Goal: Obtain resource: Download file/media

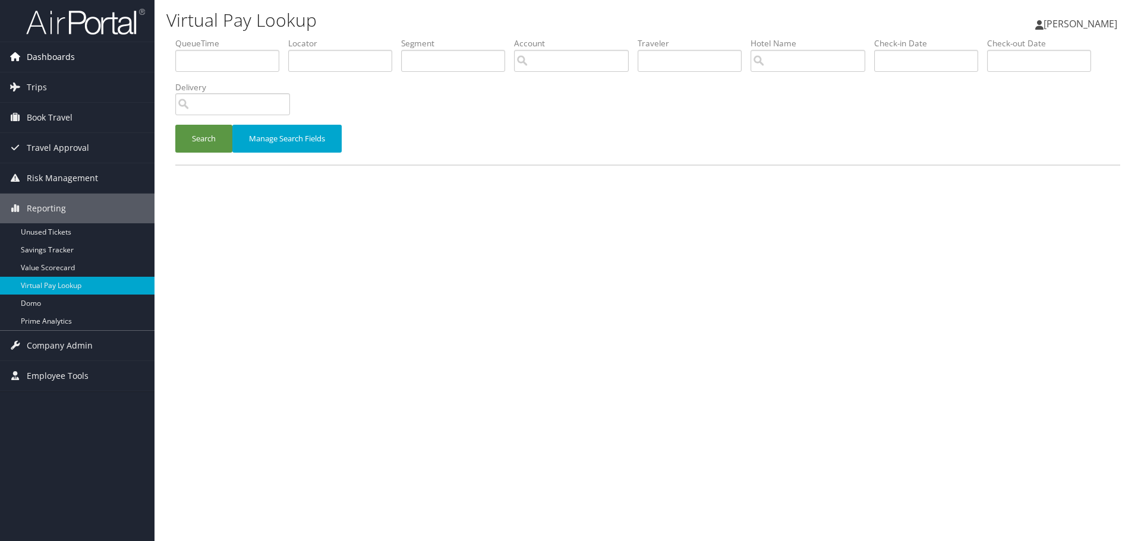
click at [56, 55] on span "Dashboards" at bounding box center [51, 57] width 48 height 30
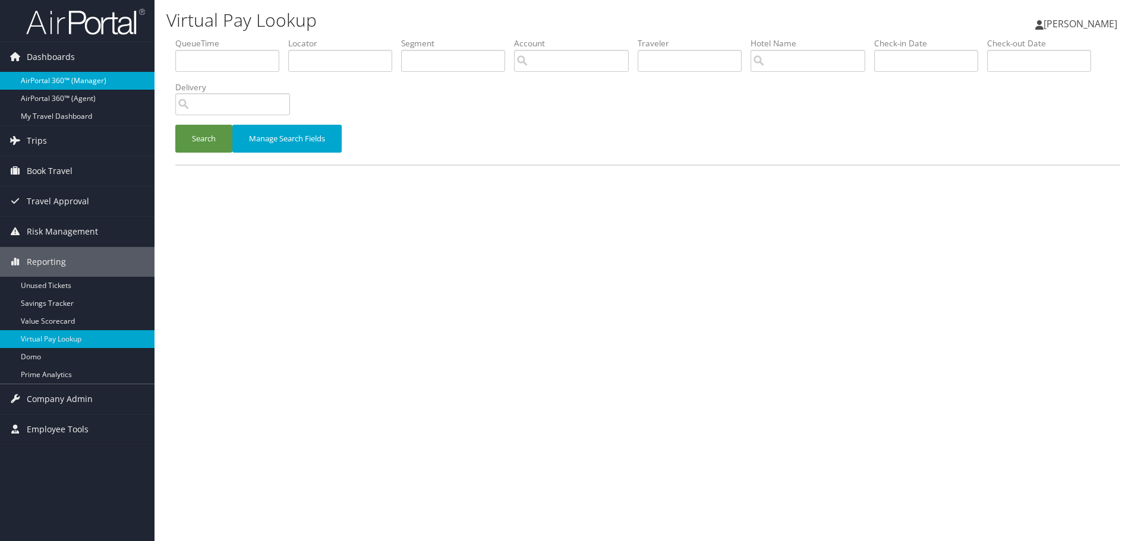
click at [57, 77] on link "AirPortal 360™ (Manager)" at bounding box center [77, 81] width 154 height 18
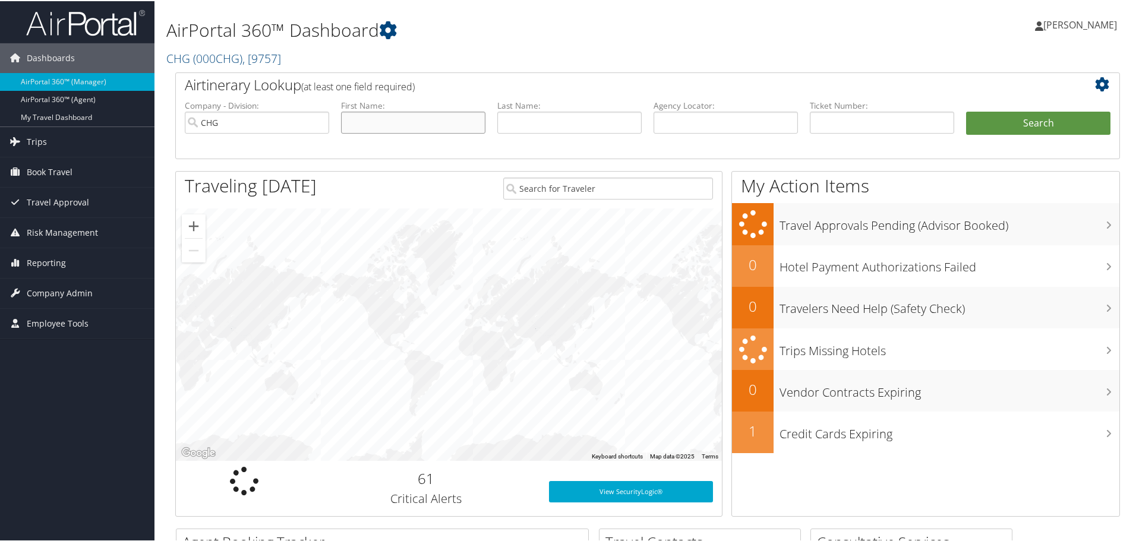
click at [376, 120] on input "text" at bounding box center [413, 122] width 144 height 22
drag, startPoint x: 406, startPoint y: 122, endPoint x: 65, endPoint y: 56, distance: 347.5
type input "kavinder"
type input "sahota"
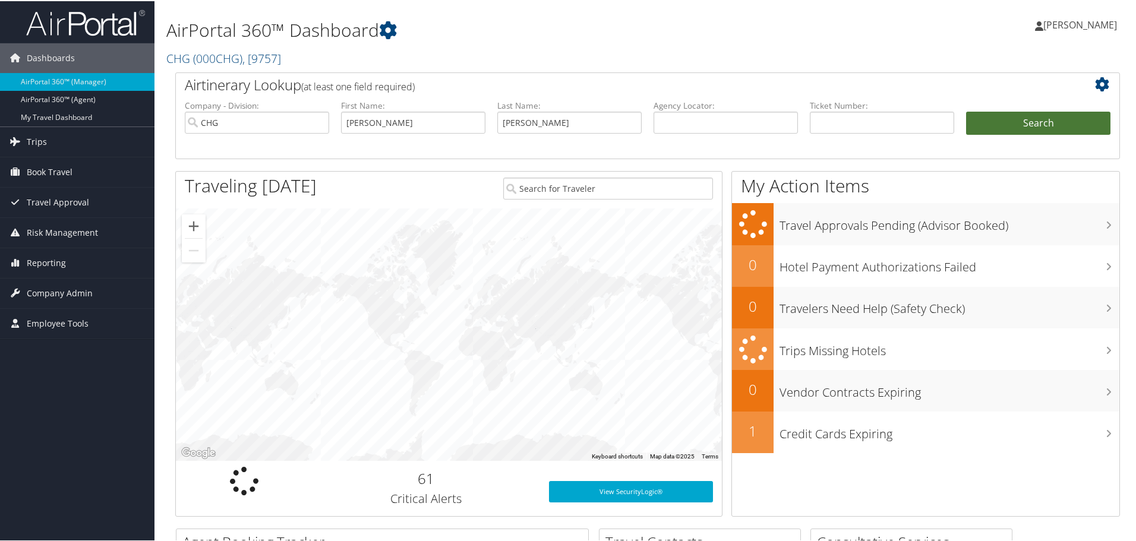
click at [1039, 116] on button "Search" at bounding box center [1038, 123] width 144 height 24
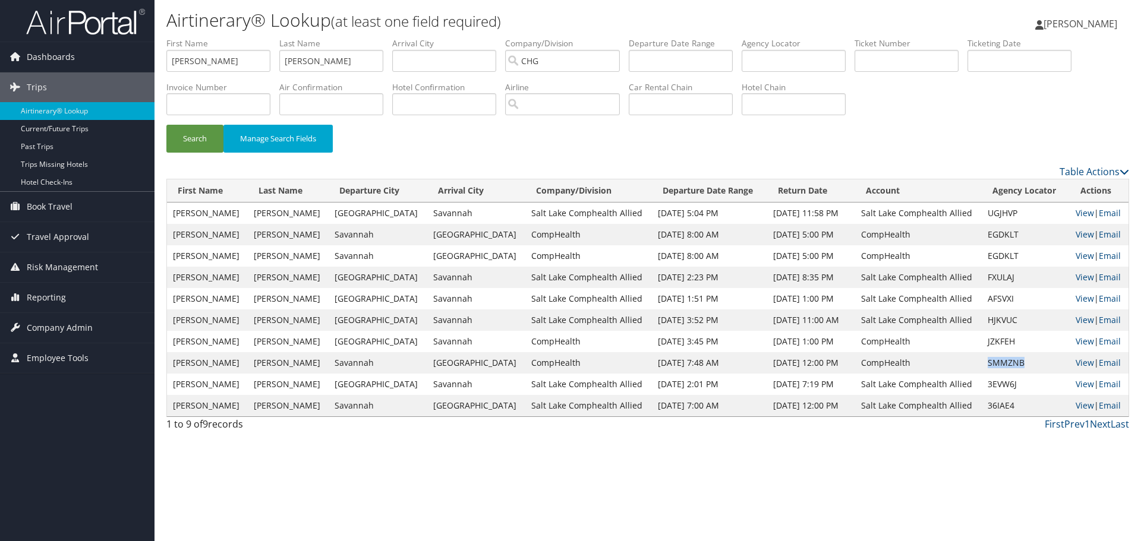
drag, startPoint x: 1012, startPoint y: 362, endPoint x: 976, endPoint y: 360, distance: 36.3
click at [982, 360] on td "SMMZNB" at bounding box center [1026, 362] width 88 height 21
copy td "SMMZNB"
click at [1076, 364] on link "View" at bounding box center [1084, 362] width 18 height 11
click at [1077, 342] on link "View" at bounding box center [1084, 341] width 18 height 11
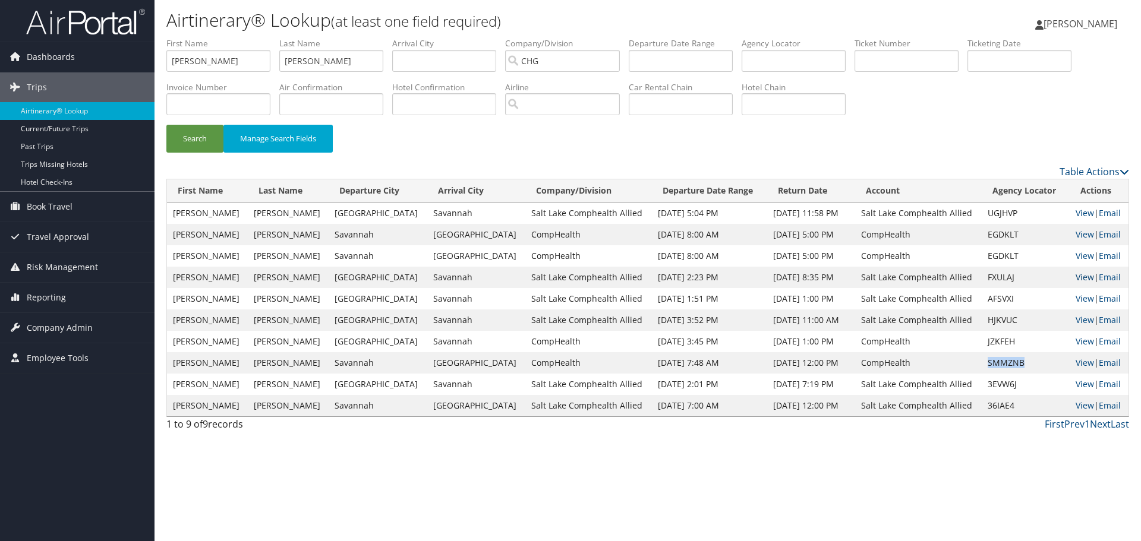
click at [1080, 277] on link "View" at bounding box center [1084, 277] width 18 height 11
click at [1081, 300] on link "View" at bounding box center [1084, 298] width 18 height 11
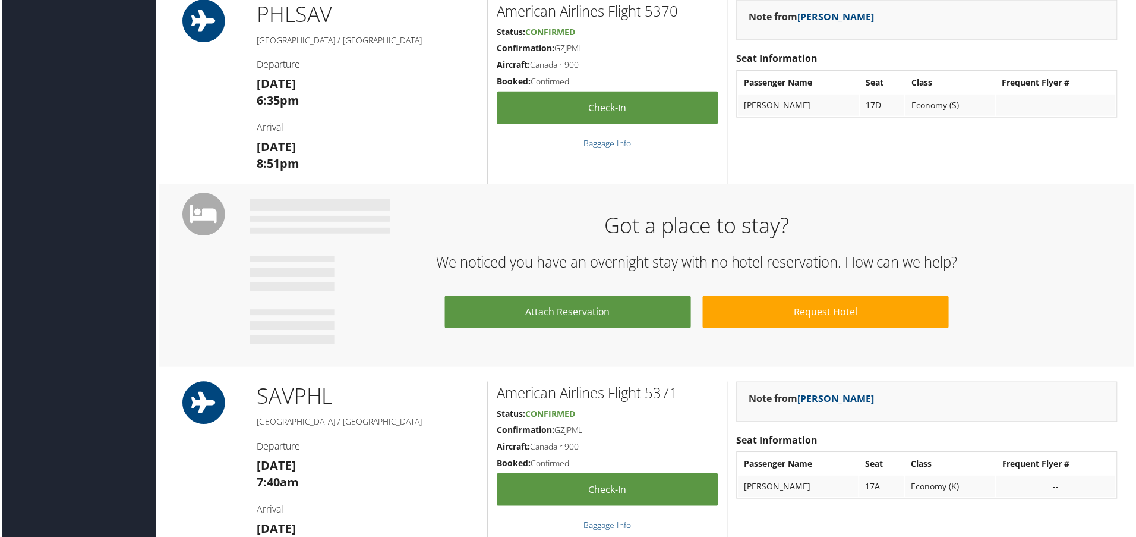
scroll to position [654, 0]
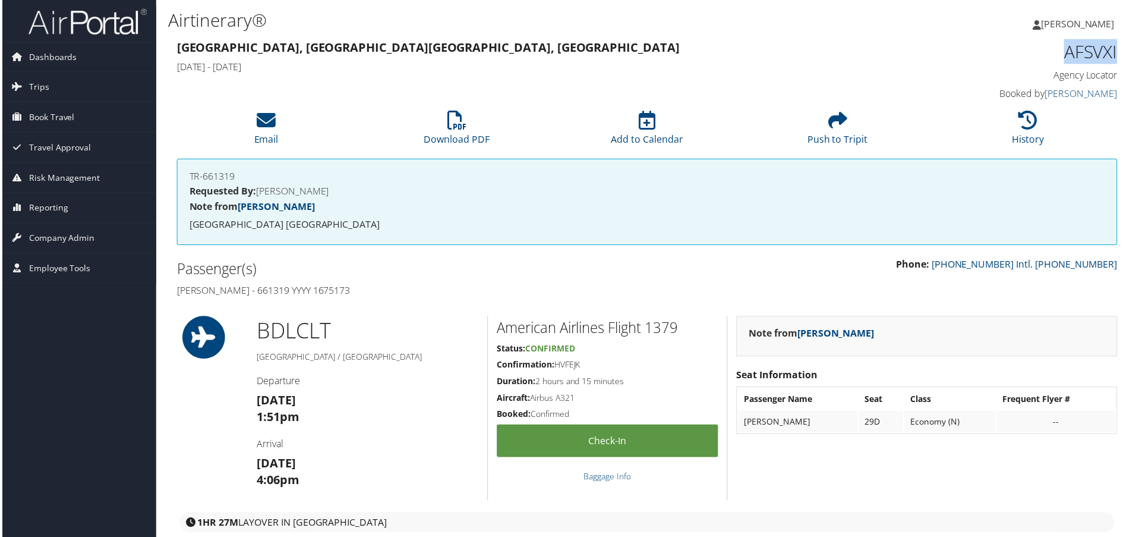
drag, startPoint x: 1118, startPoint y: 51, endPoint x: 1063, endPoint y: 58, distance: 55.6
click at [1063, 58] on div "AFSVXI Agency Locator Agency Locator AFSVXI Booked by Jeana Hart Booked by Jean…" at bounding box center [1008, 71] width 241 height 68
copy h1 "AFSVXI"
click at [48, 210] on span "Reporting" at bounding box center [46, 209] width 39 height 30
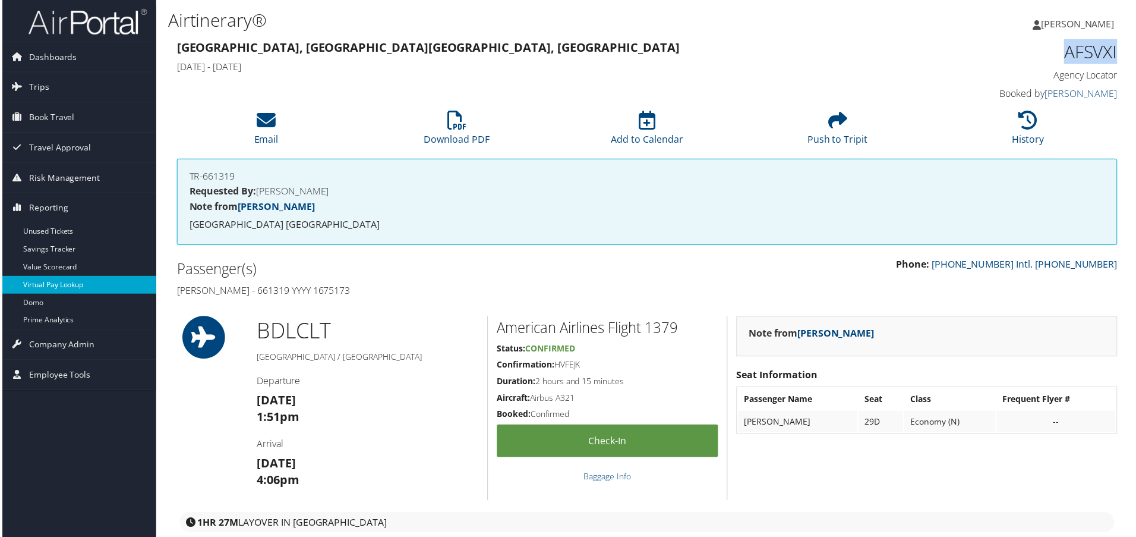
click at [59, 287] on link "Virtual Pay Lookup" at bounding box center [77, 286] width 154 height 18
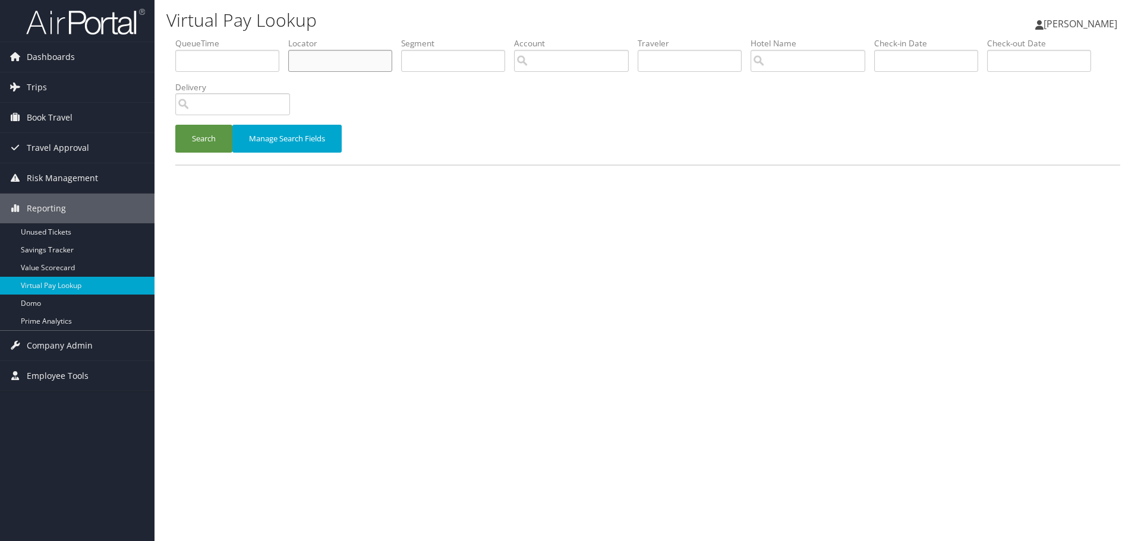
click at [323, 65] on input "text" at bounding box center [340, 61] width 104 height 22
paste input "AFSVXI"
type input "AFSVXI"
click at [204, 143] on button "Search" at bounding box center [203, 139] width 57 height 28
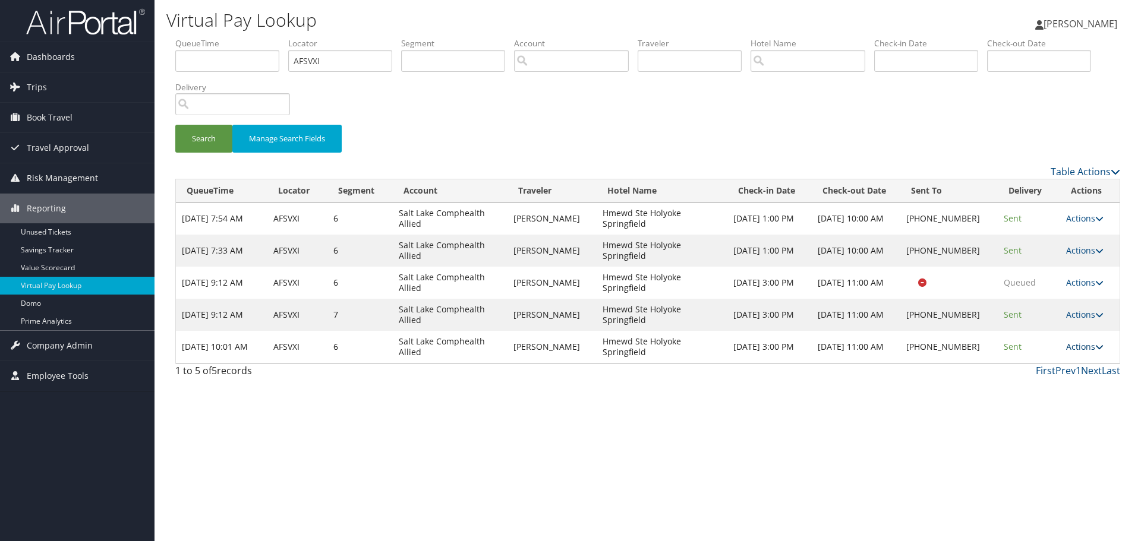
click at [1079, 345] on link "Actions" at bounding box center [1084, 346] width 37 height 11
click at [1052, 384] on link "Logs" at bounding box center [1047, 384] width 102 height 20
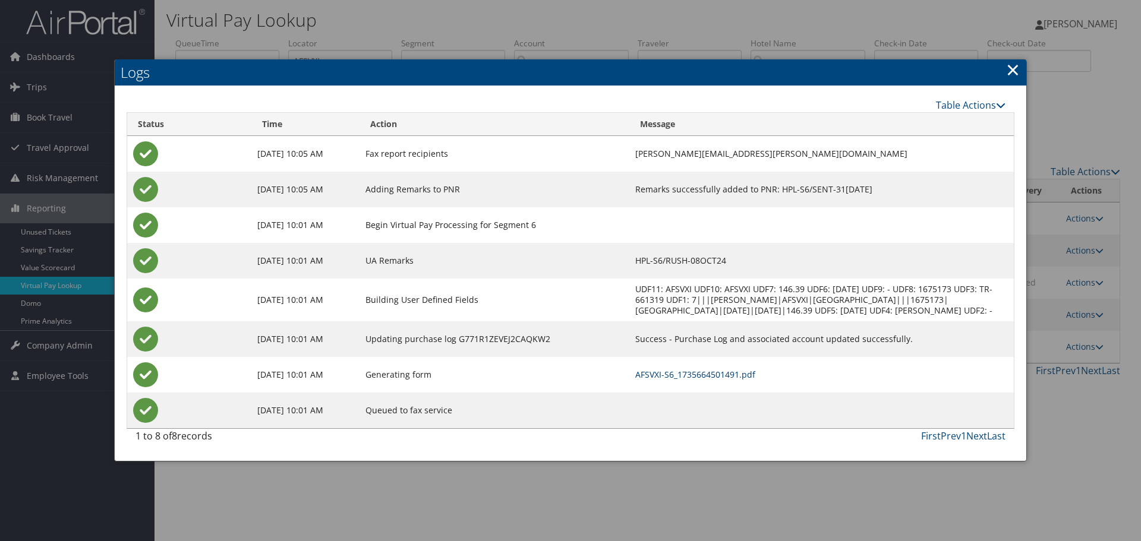
click at [728, 380] on link "AFSVXI-S6_1735664501491.pdf" at bounding box center [695, 374] width 120 height 11
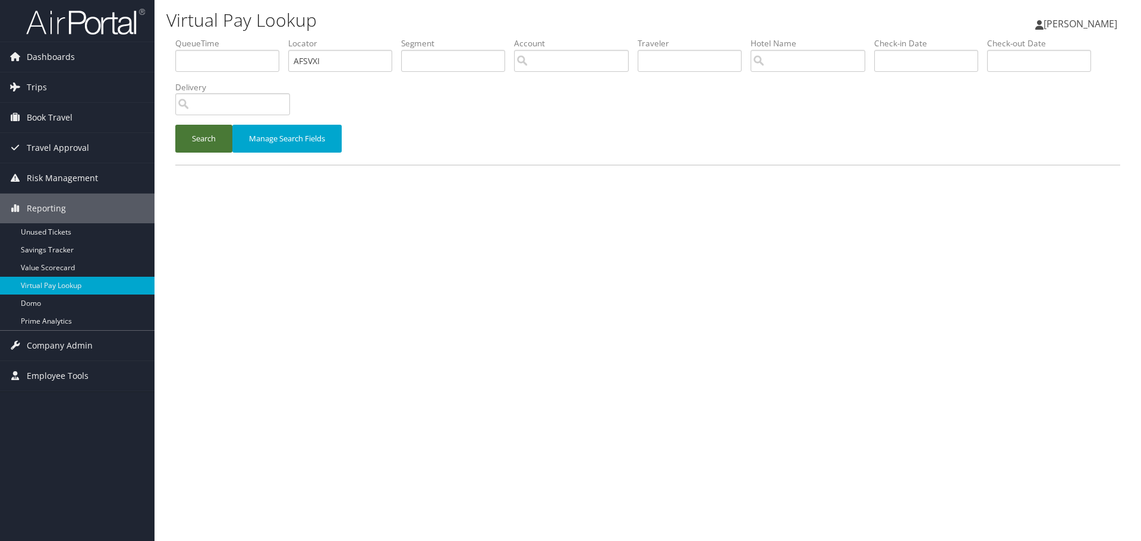
click at [194, 140] on button "Search" at bounding box center [203, 139] width 57 height 28
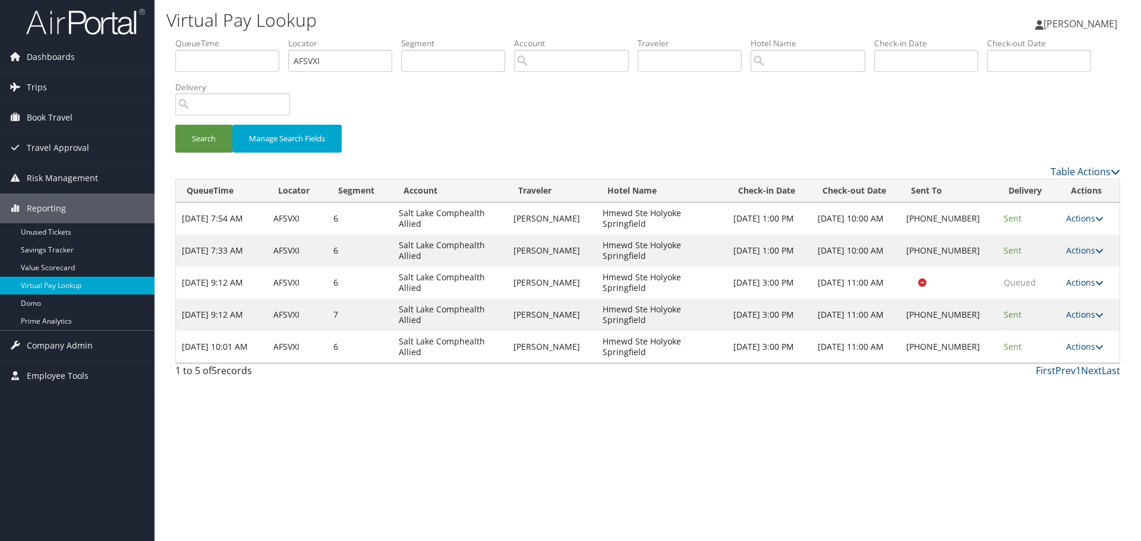
click at [1084, 279] on link "Actions" at bounding box center [1084, 282] width 37 height 11
click at [1049, 327] on link "Logs" at bounding box center [1060, 320] width 75 height 20
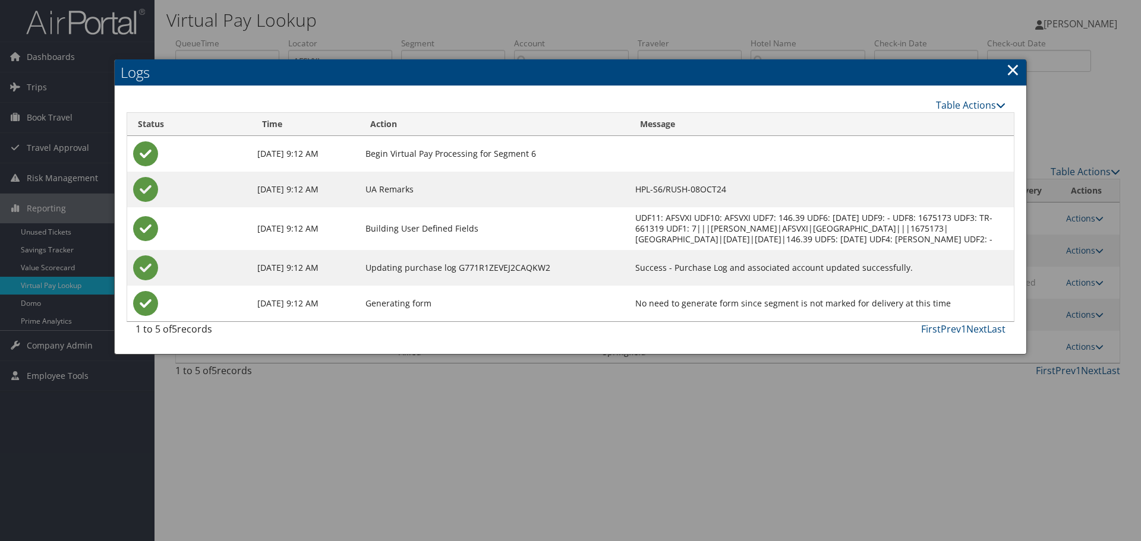
click at [1081, 253] on div at bounding box center [570, 270] width 1141 height 541
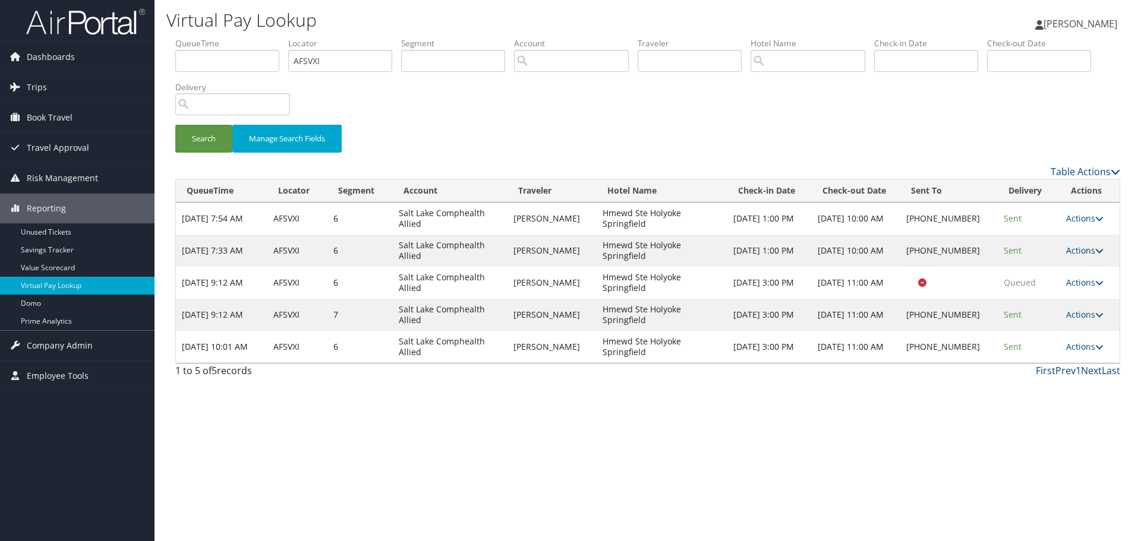
click at [1079, 250] on link "Actions" at bounding box center [1084, 250] width 37 height 11
click at [1056, 294] on link "Logs" at bounding box center [1047, 288] width 102 height 20
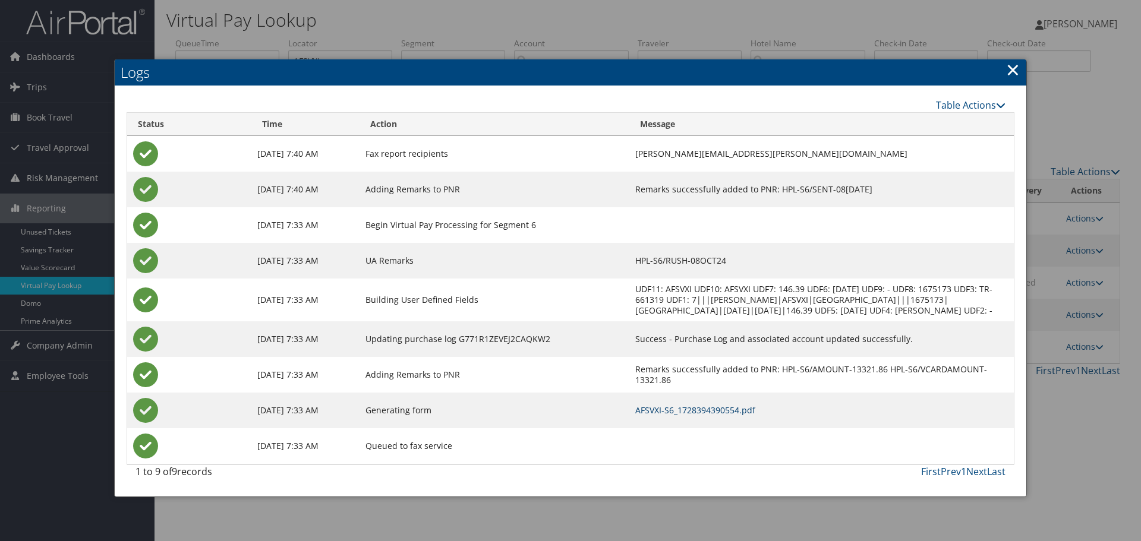
click at [692, 416] on link "AFSVXI-S6_1728394390554.pdf" at bounding box center [695, 410] width 120 height 11
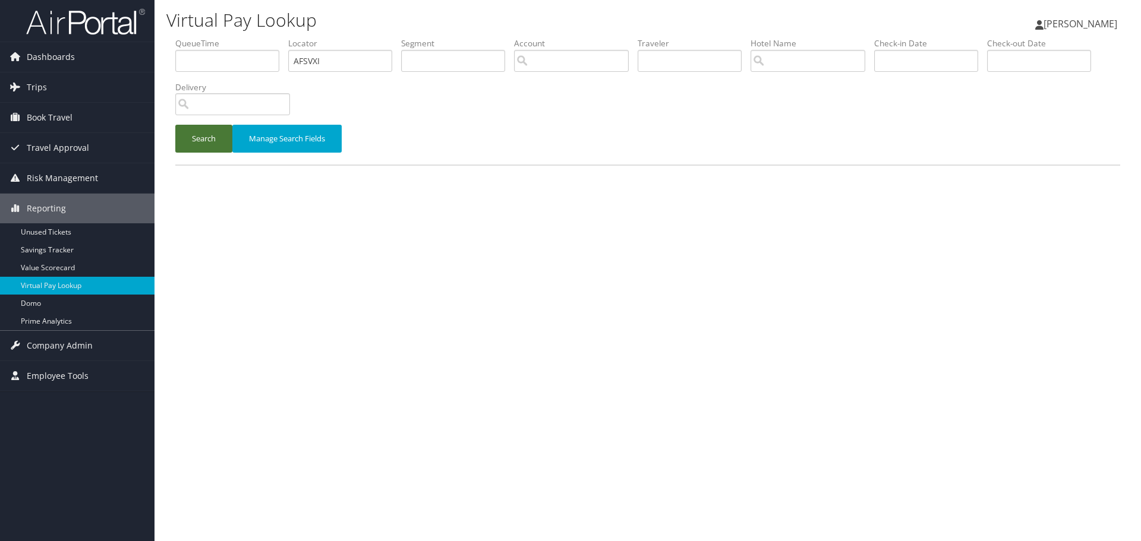
click at [204, 137] on button "Search" at bounding box center [203, 139] width 57 height 28
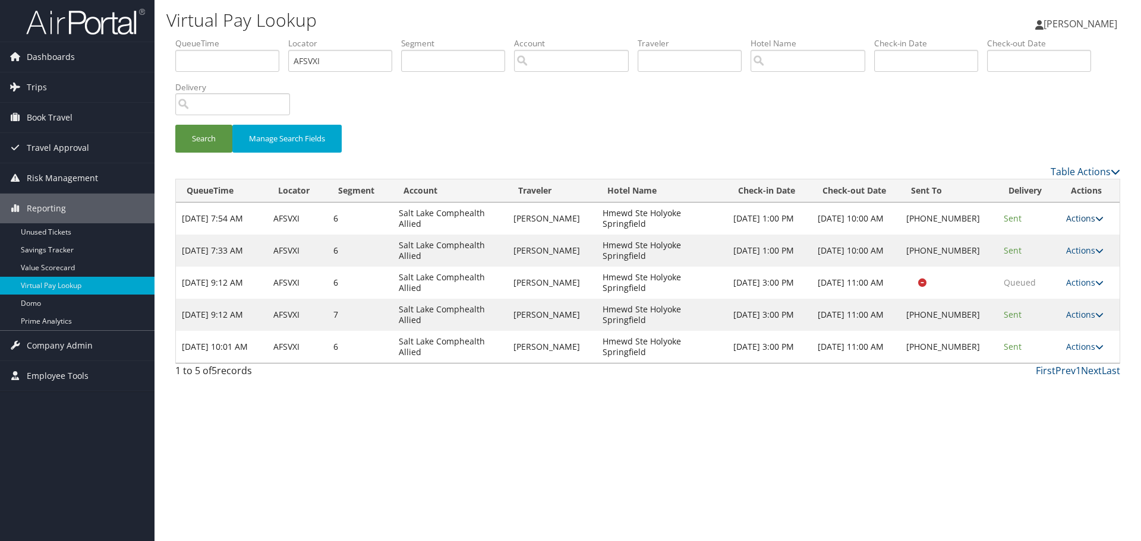
click at [1085, 218] on link "Actions" at bounding box center [1084, 218] width 37 height 11
click at [1043, 256] on link "Logs" at bounding box center [1047, 256] width 102 height 20
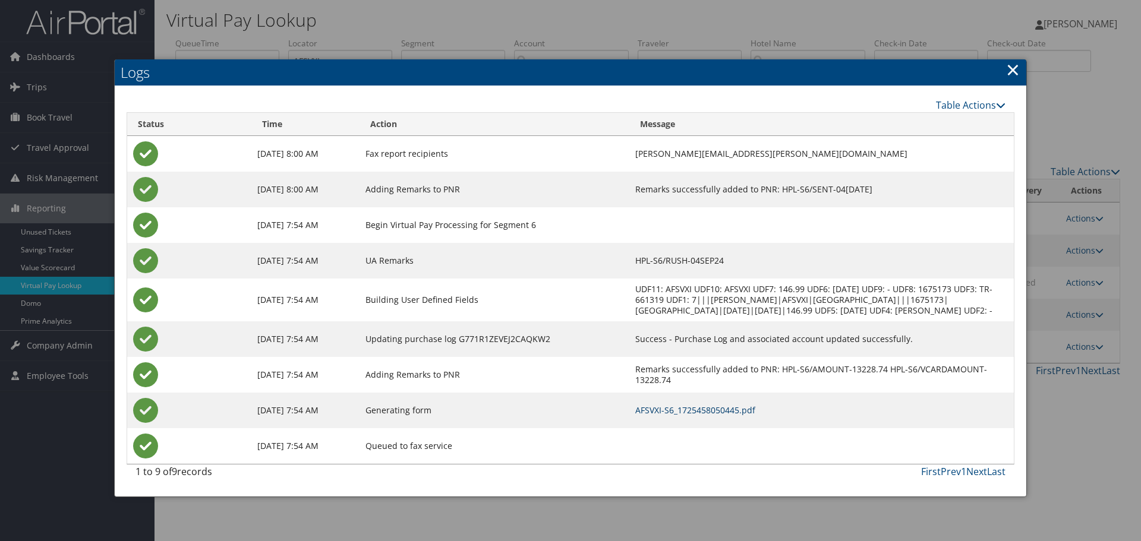
click at [743, 416] on link "AFSVXI-S6_1725458050445.pdf" at bounding box center [695, 410] width 120 height 11
